Goal: Transaction & Acquisition: Purchase product/service

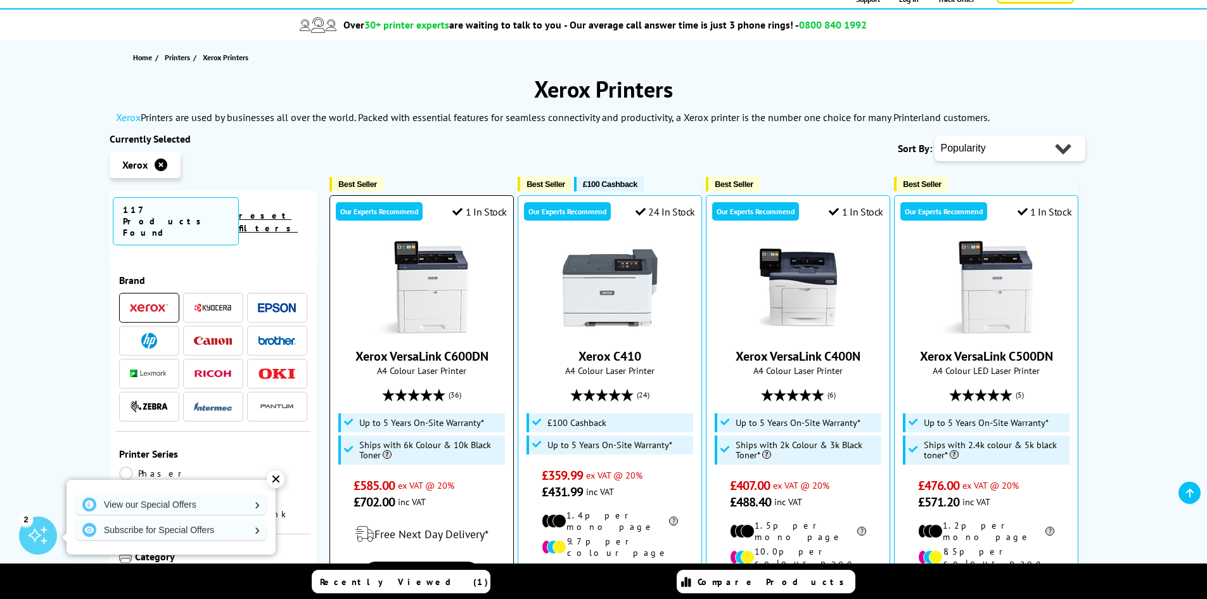
scroll to position [127, 0]
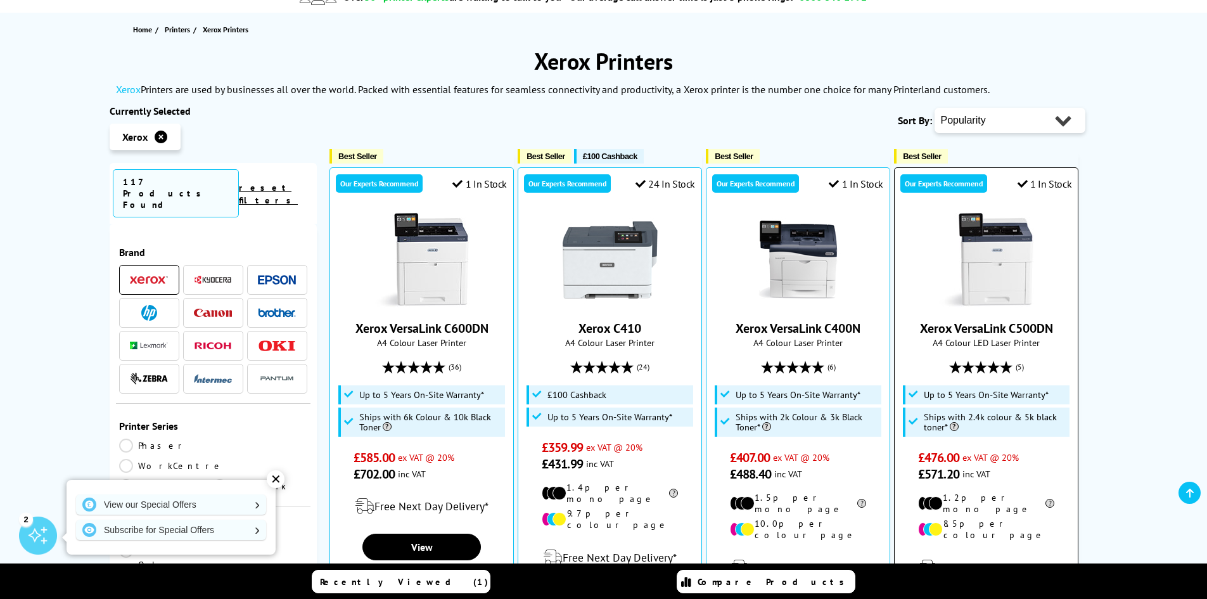
click at [1001, 285] on img at bounding box center [986, 259] width 95 height 95
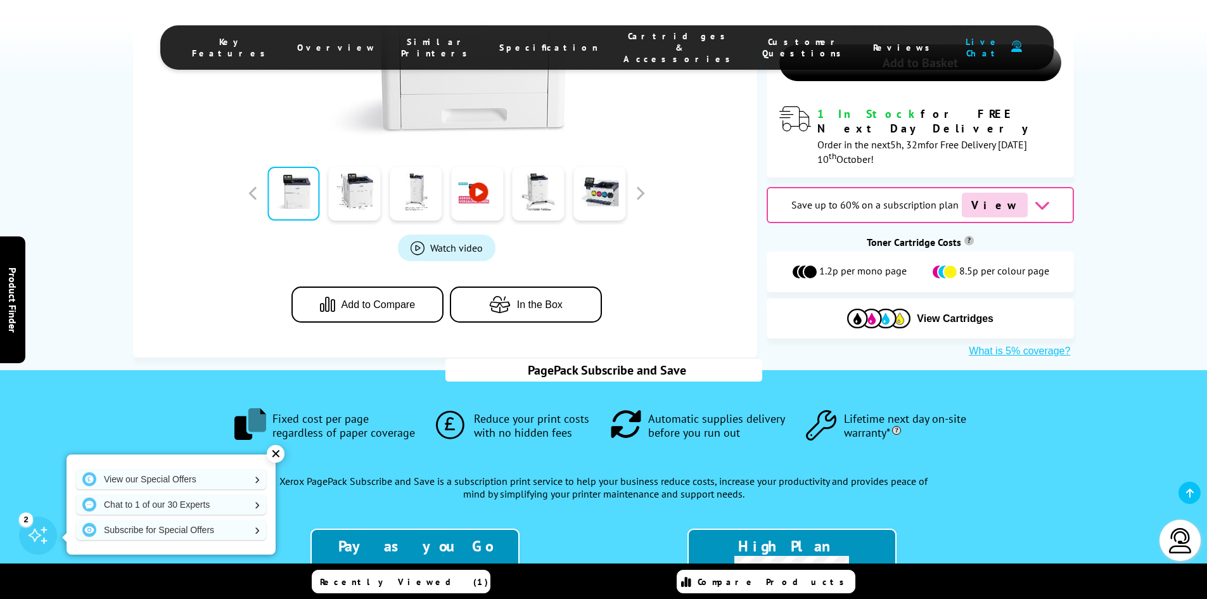
scroll to position [761, 0]
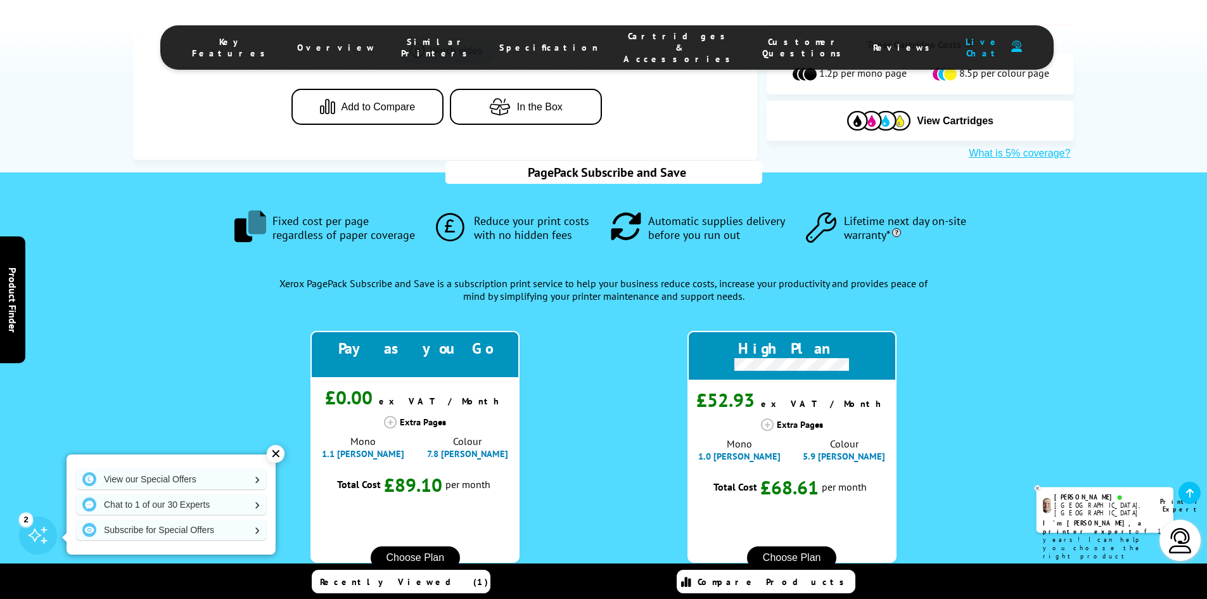
click at [274, 453] on div "✕" at bounding box center [276, 454] width 18 height 18
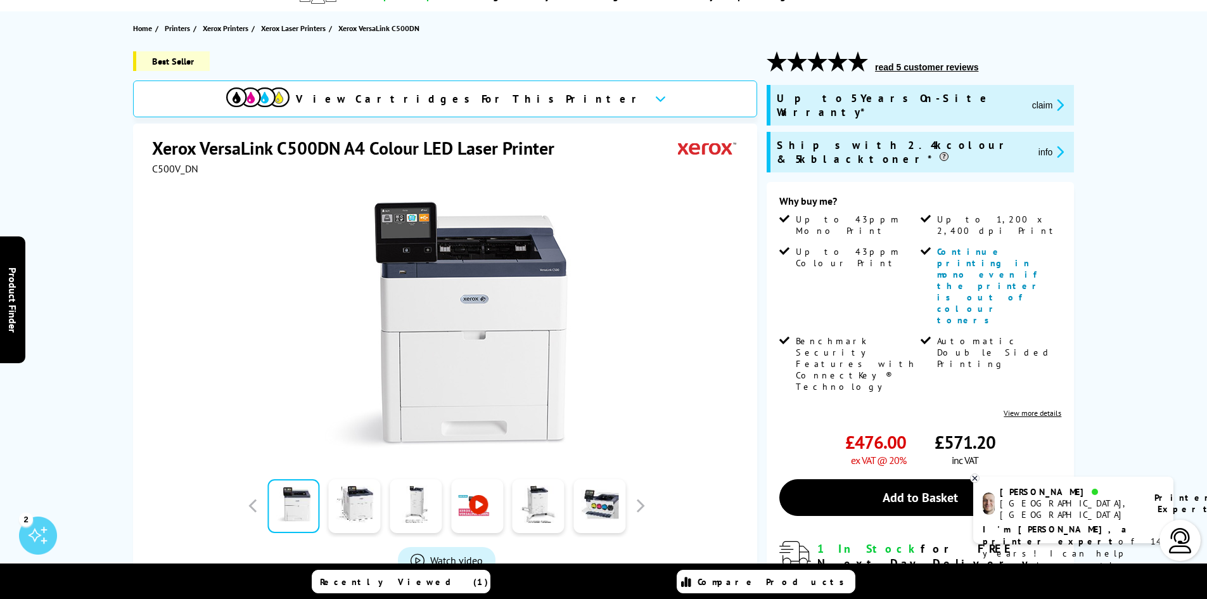
scroll to position [0, 0]
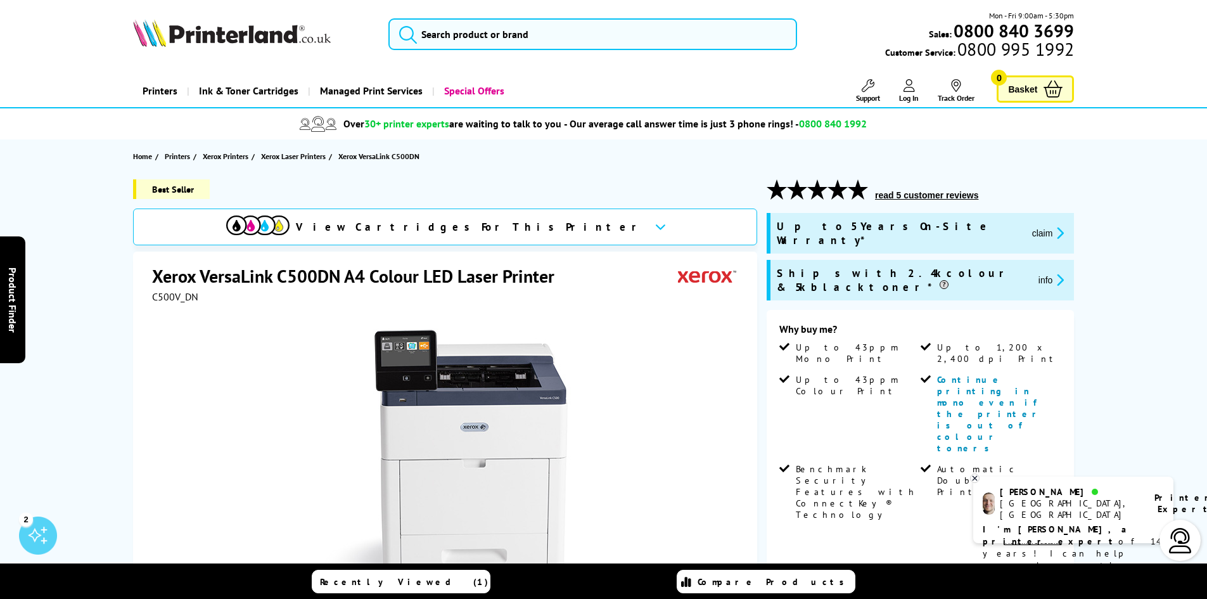
click at [486, 228] on span "View Cartridges For This Printer" at bounding box center [470, 227] width 349 height 14
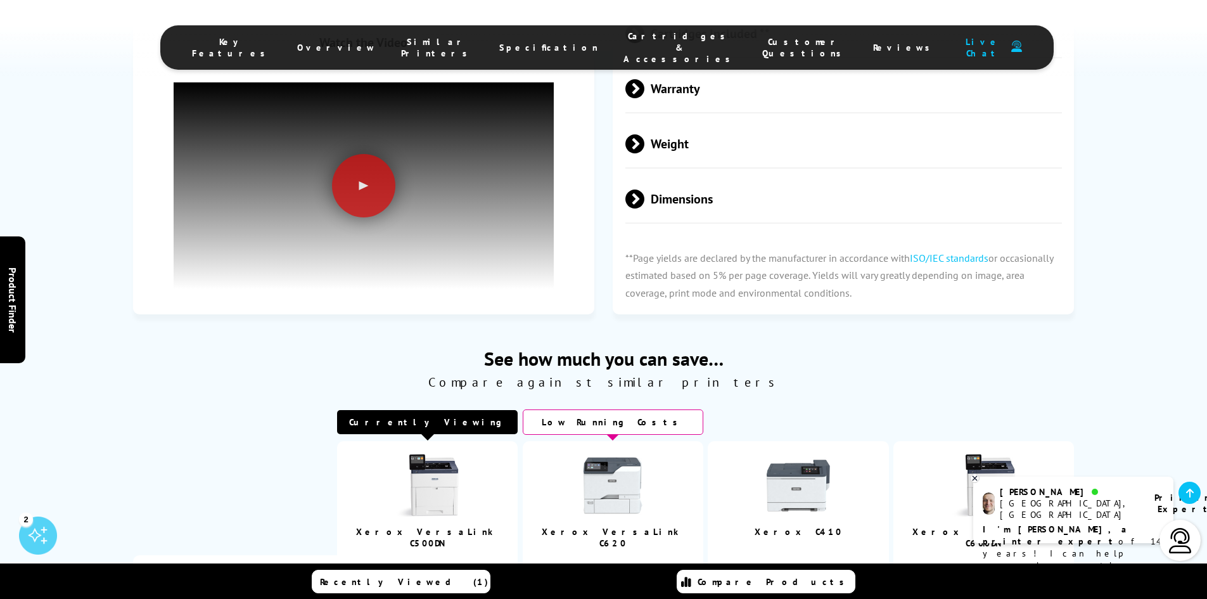
scroll to position [3977, 0]
